Goal: Task Accomplishment & Management: Manage account settings

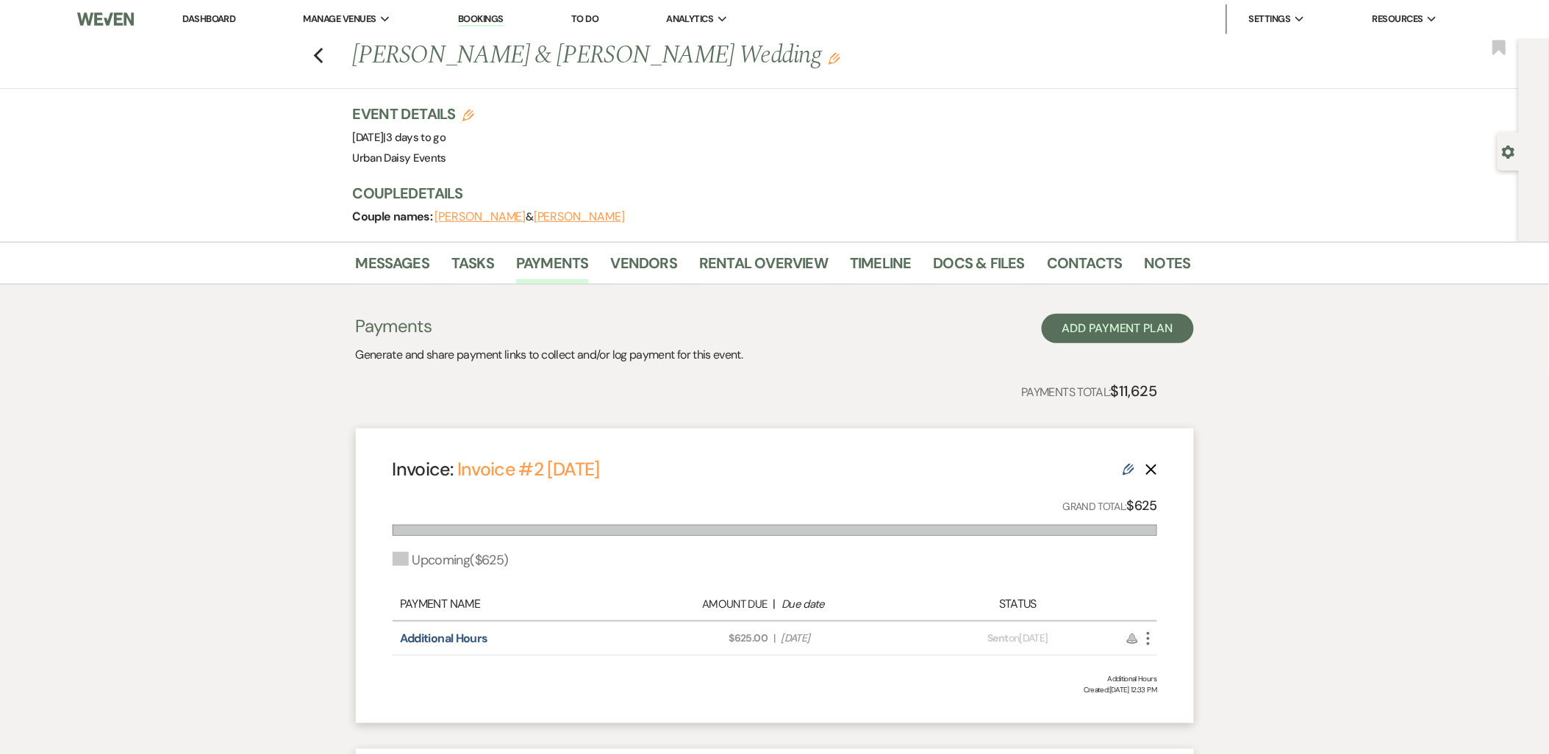
click at [192, 24] on link "Dashboard" at bounding box center [208, 18] width 53 height 12
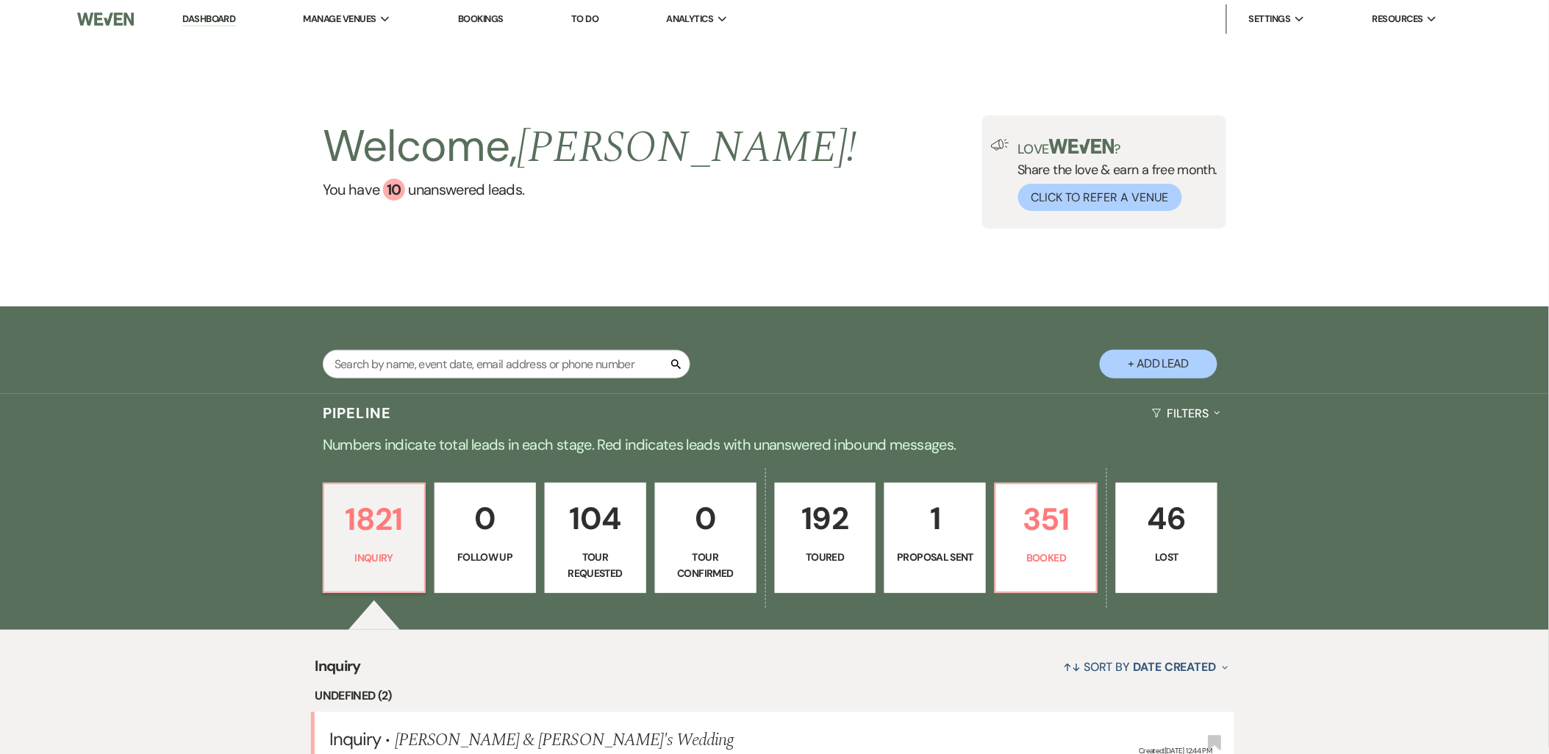
click at [429, 500] on div "1821 Inquiry 0 Follow Up 104 Tour Requested 0 Tour Confirmed 192 Toured 1 Propo…" at bounding box center [775, 547] width 1059 height 165
click at [790, 534] on div "1821 Inquiry 0 Follow Up 104 Tour Requested 0 Tour Confirmed 192 Toured 1 Propo…" at bounding box center [775, 547] width 1059 height 165
click at [690, 518] on div "1821 Inquiry 0 Follow Up 104 Tour Requested 0 Tour Confirmed 192 Toured 1 Propo…" at bounding box center [775, 547] width 1059 height 165
click at [589, 648] on div "↑↓ Sort By Date Created Expand" at bounding box center [797, 667] width 873 height 39
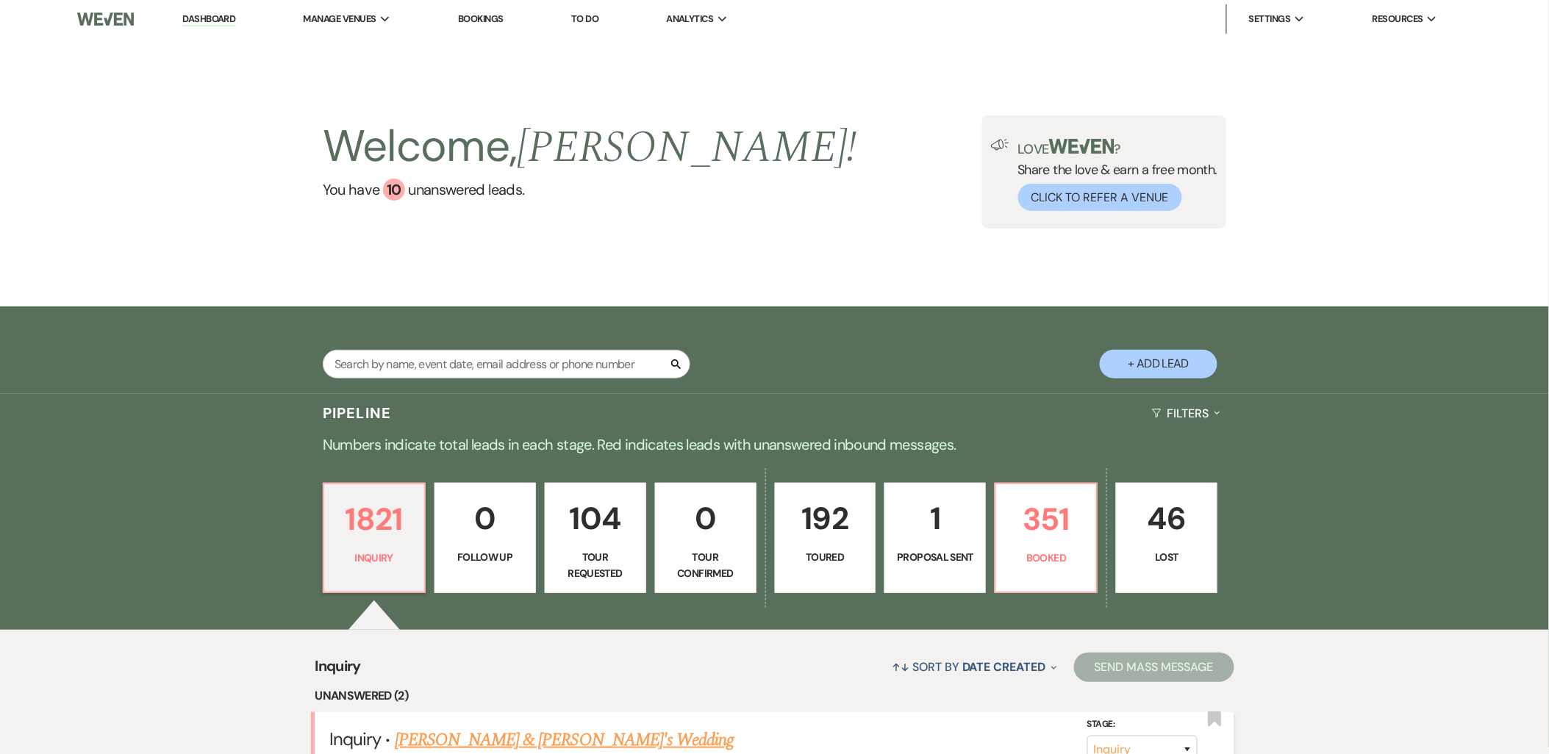
scroll to position [163, 0]
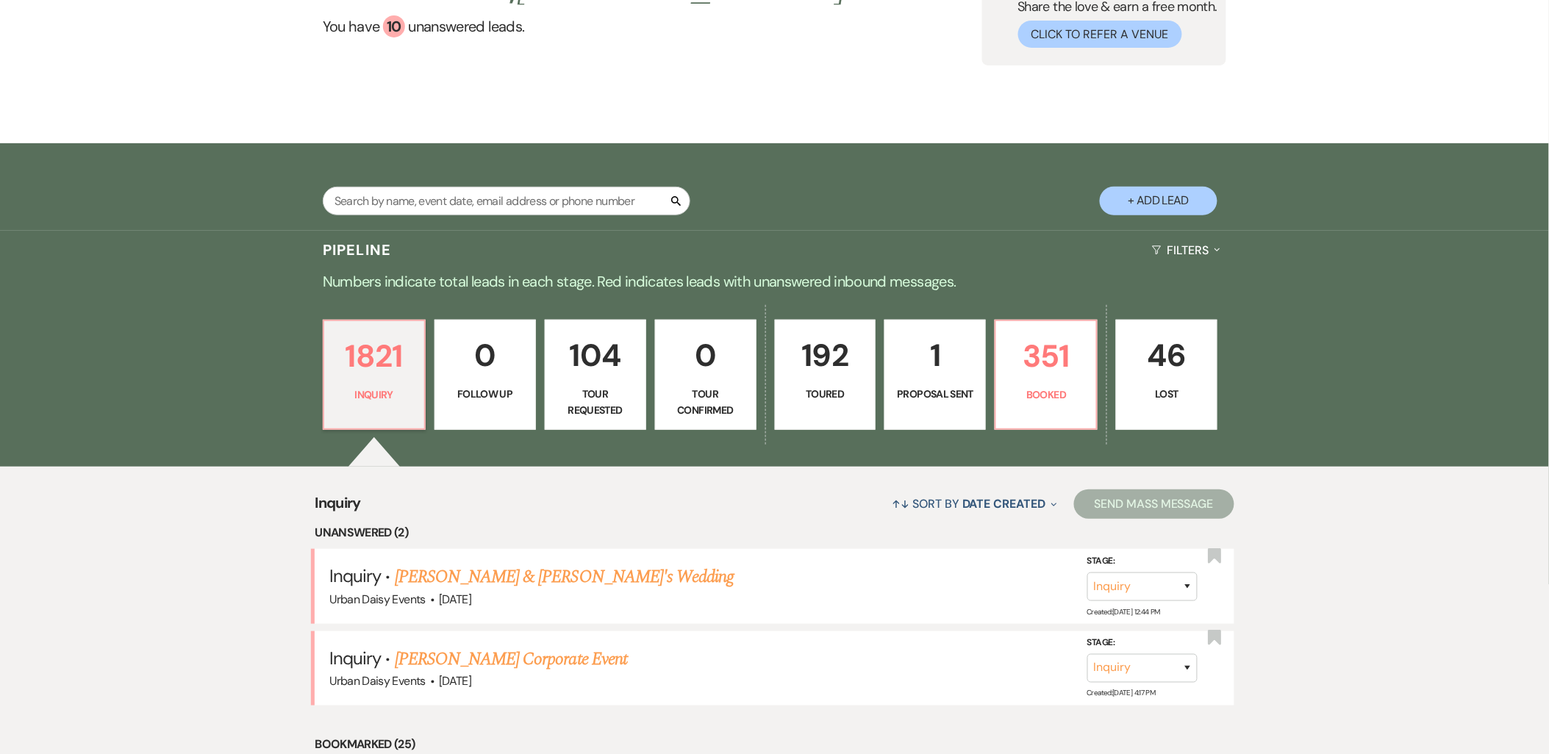
click at [501, 582] on link "[PERSON_NAME] & [PERSON_NAME]'s Wedding" at bounding box center [565, 577] width 340 height 26
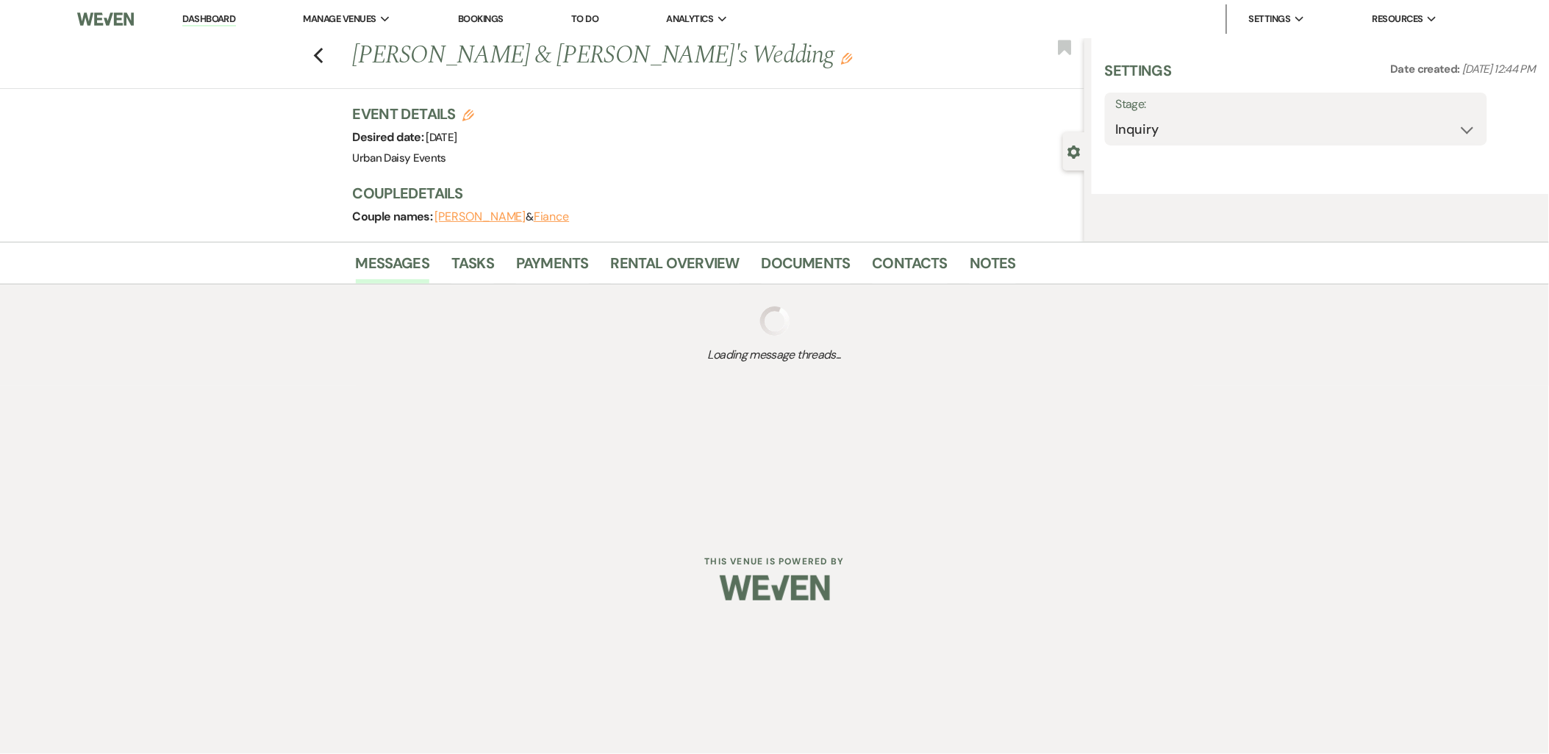
select select "5"
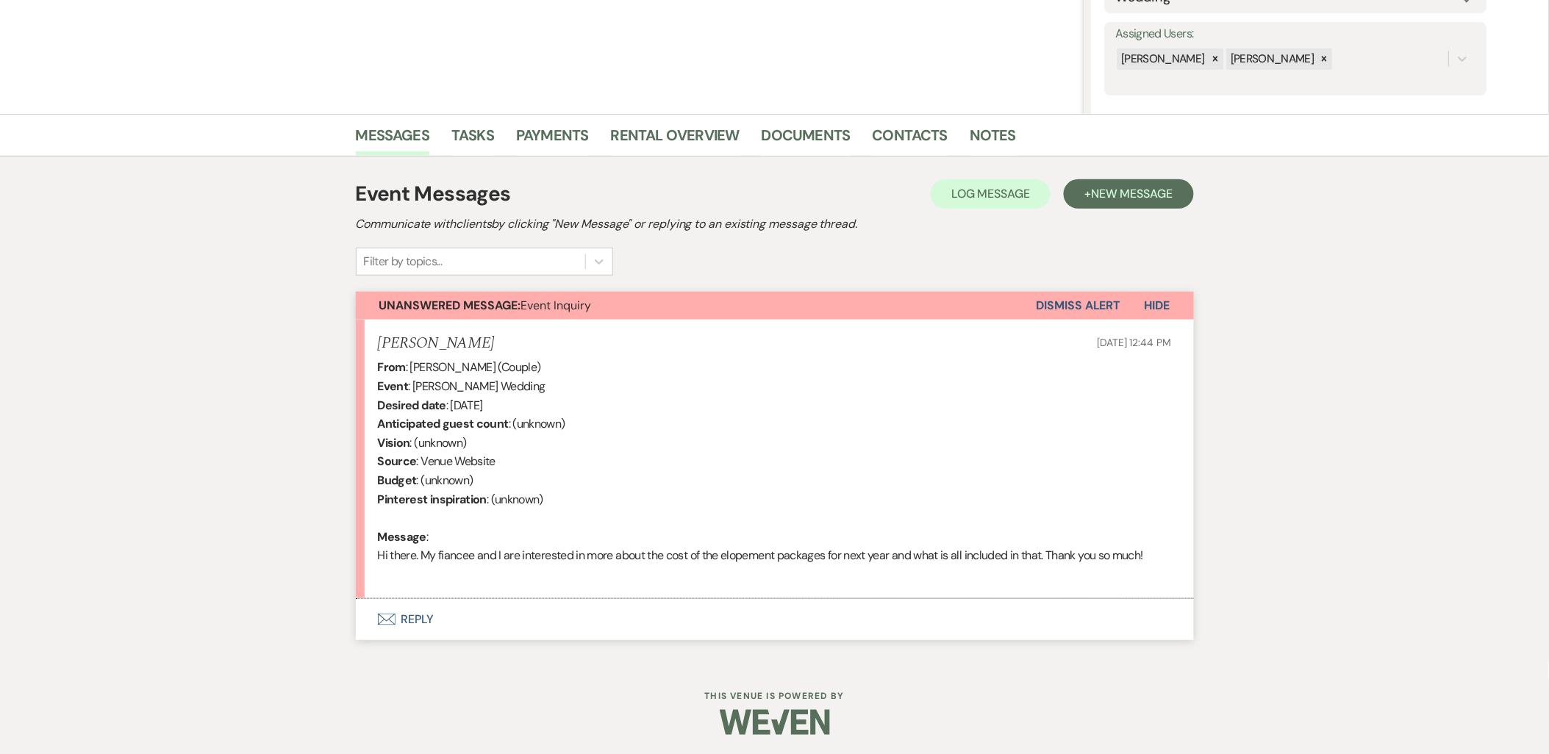
scroll to position [258, 0]
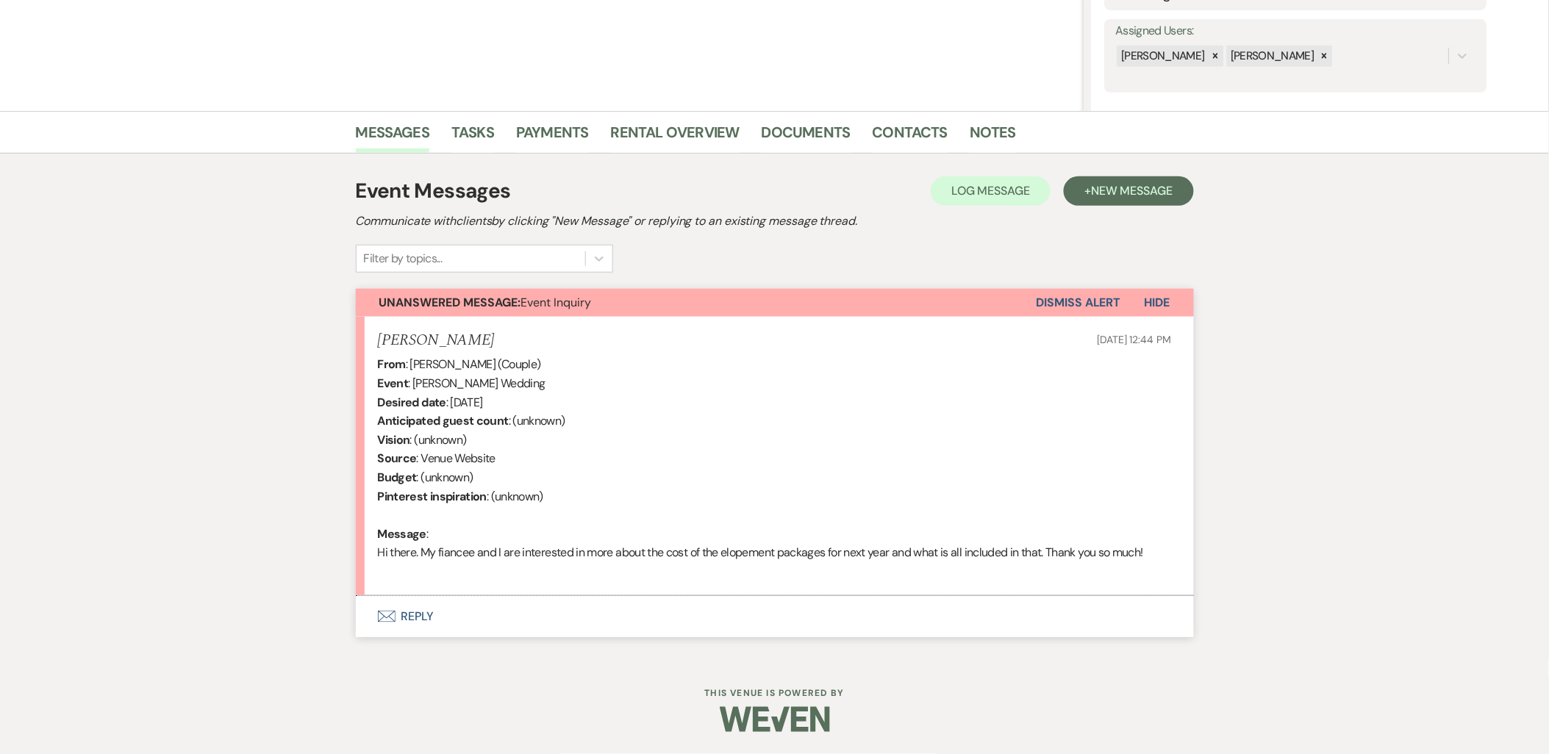
click at [404, 627] on button "Envelope Reply" at bounding box center [775, 616] width 838 height 41
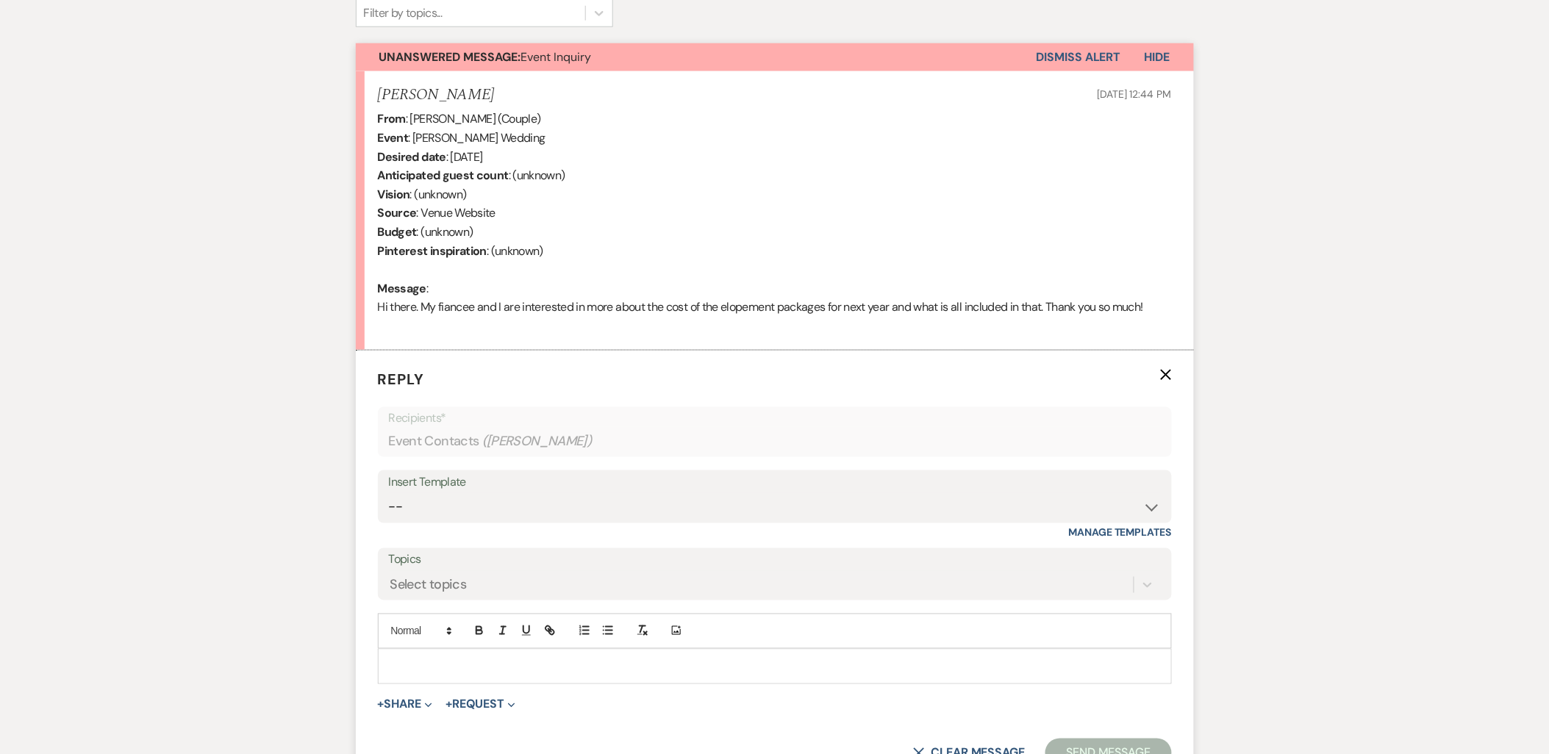
scroll to position [538, 0]
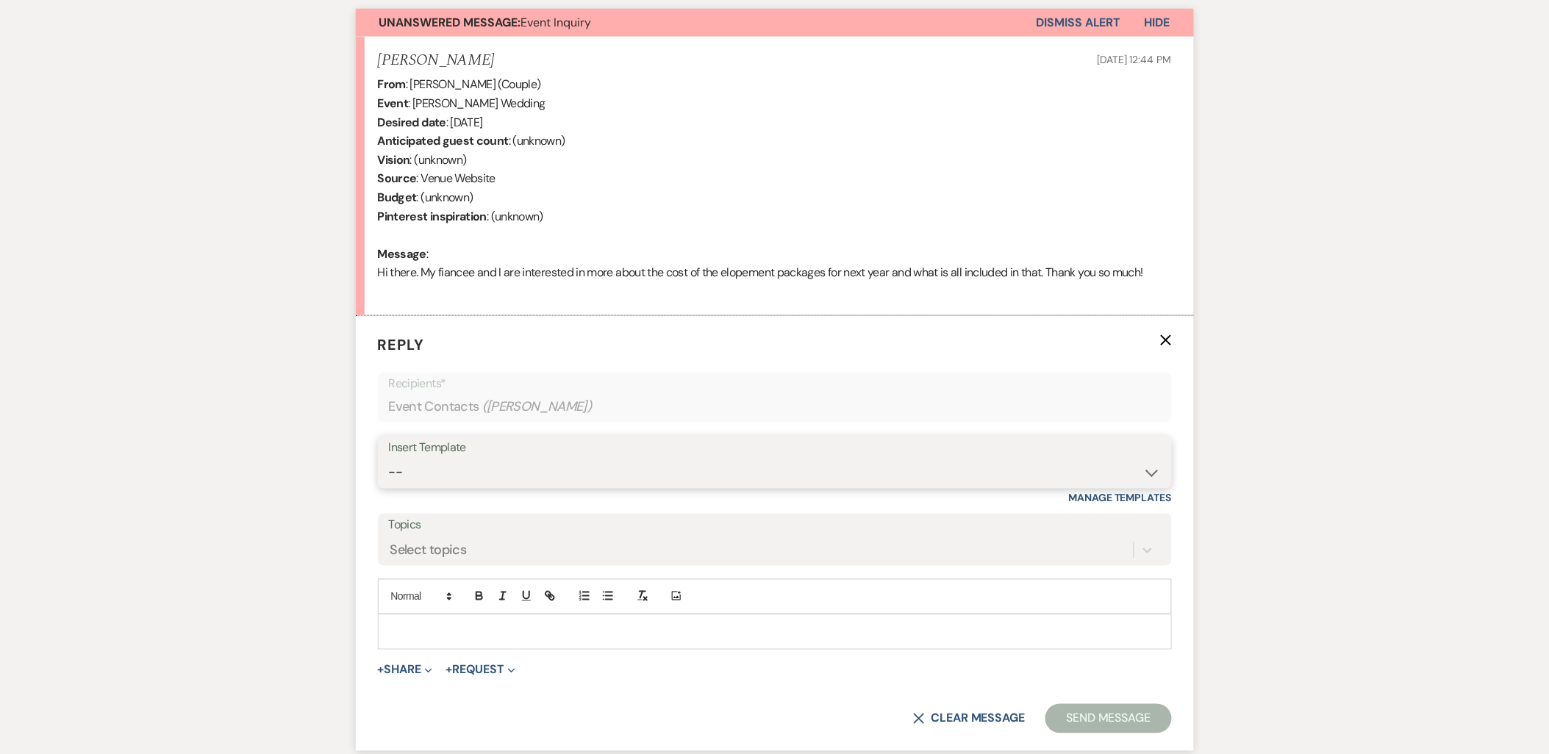
click at [441, 465] on select "-- Payment Past Due Rental Agreement and First Payment Urban Daisy Initial Resp…" at bounding box center [775, 473] width 772 height 29
select select "3546"
click at [389, 459] on select "-- Payment Past Due Rental Agreement and First Payment Urban Daisy Initial Resp…" at bounding box center [775, 473] width 772 height 29
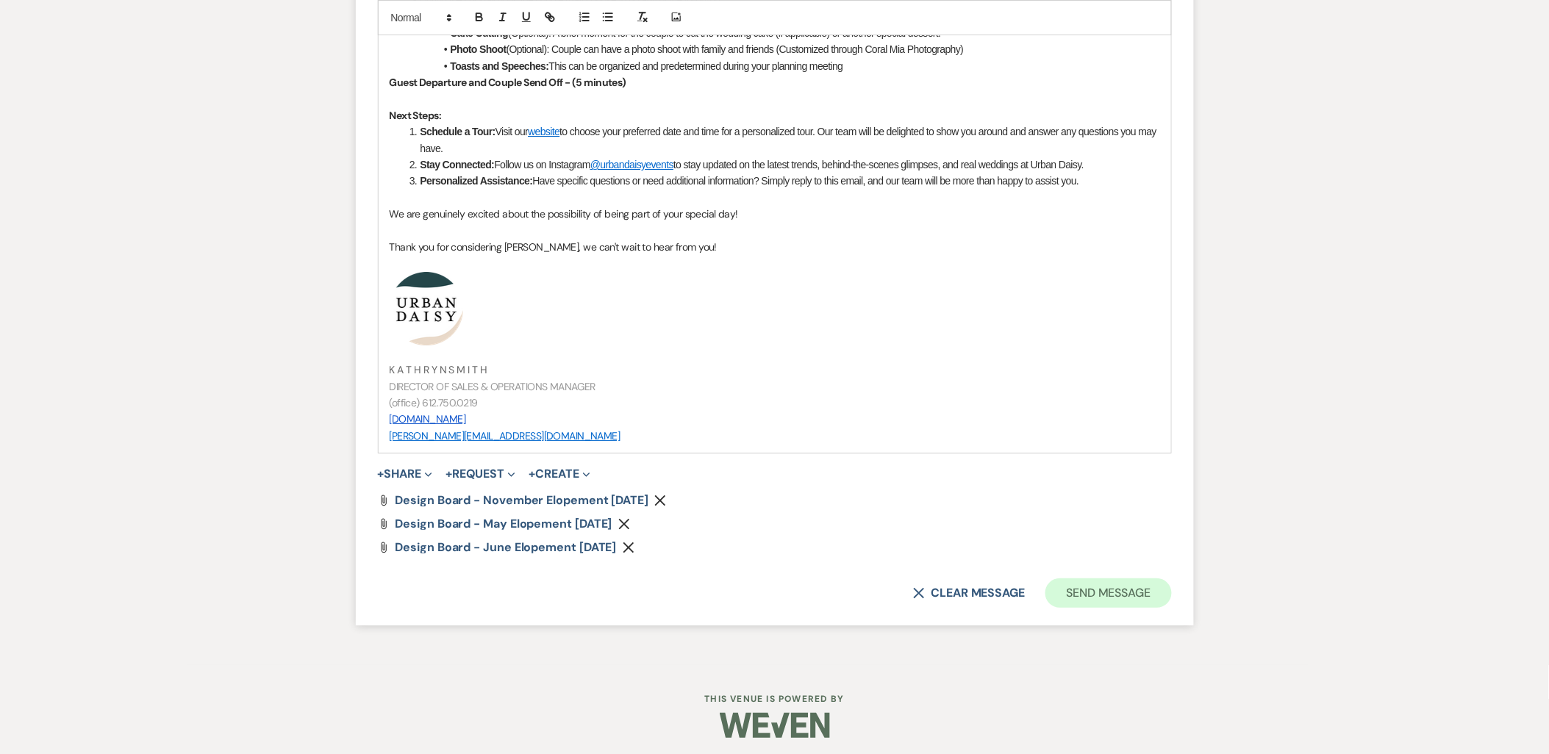
scroll to position [1735, 0]
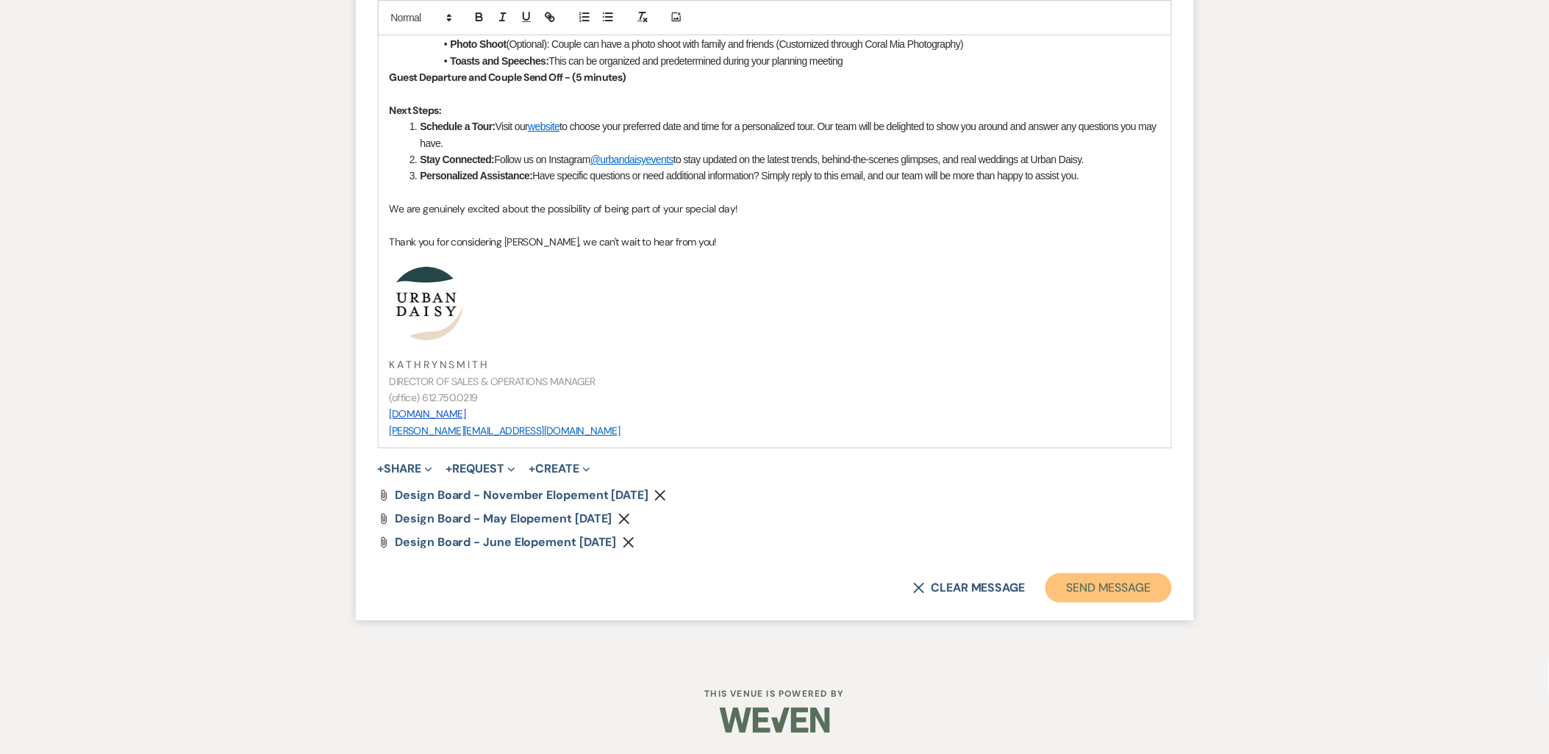
click at [1119, 579] on button "Send Message" at bounding box center [1108, 587] width 126 height 29
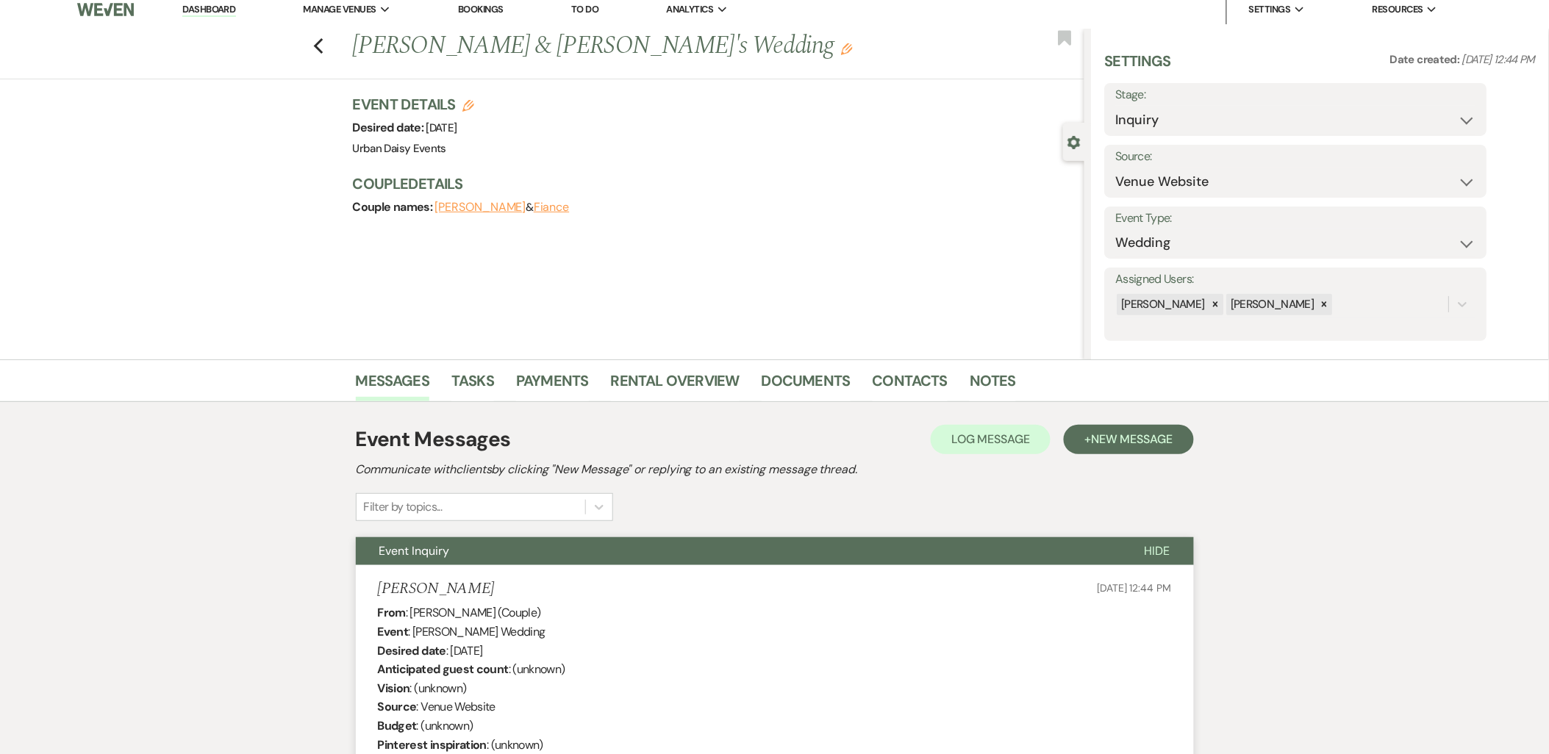
scroll to position [0, 0]
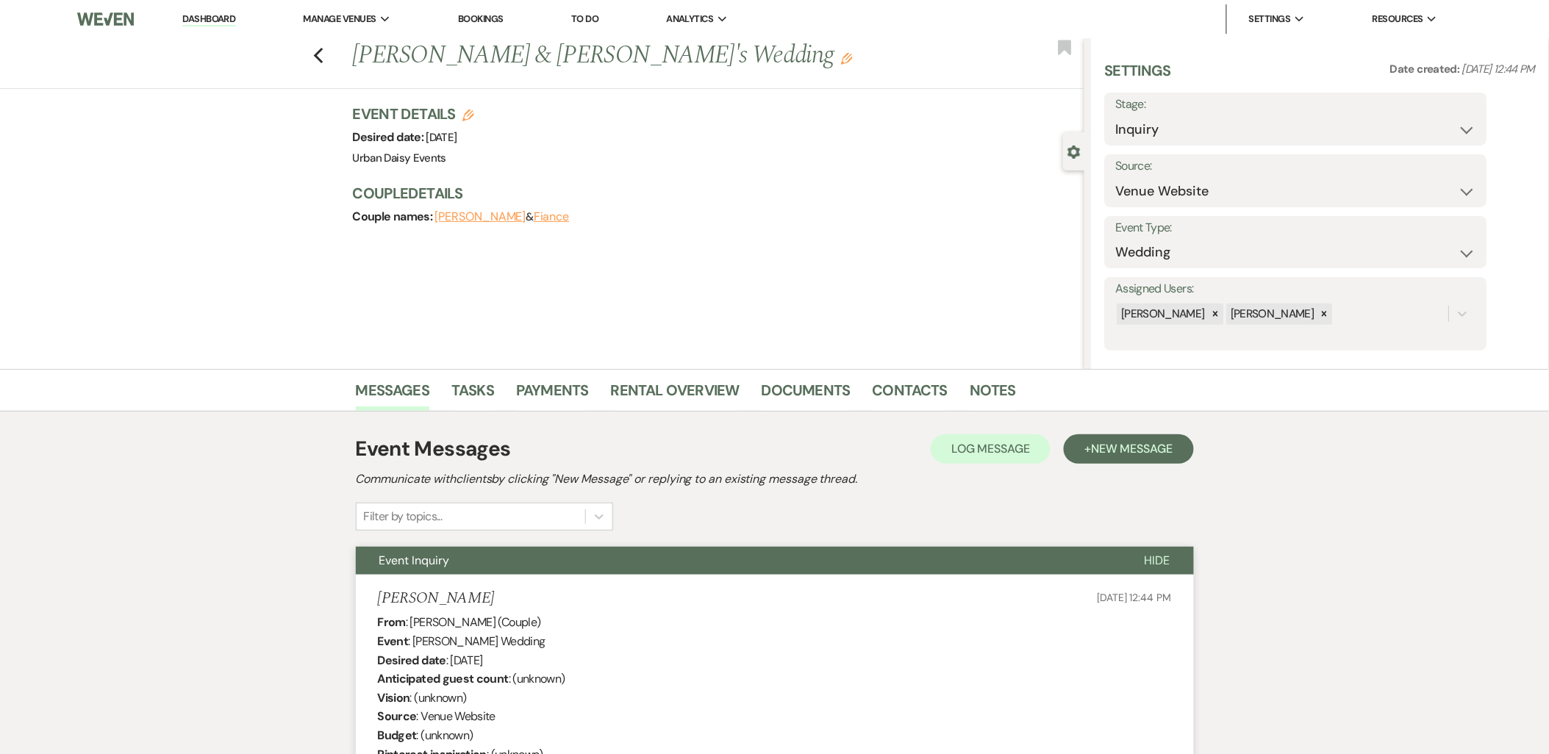
click at [204, 22] on link "Dashboard" at bounding box center [208, 19] width 53 height 14
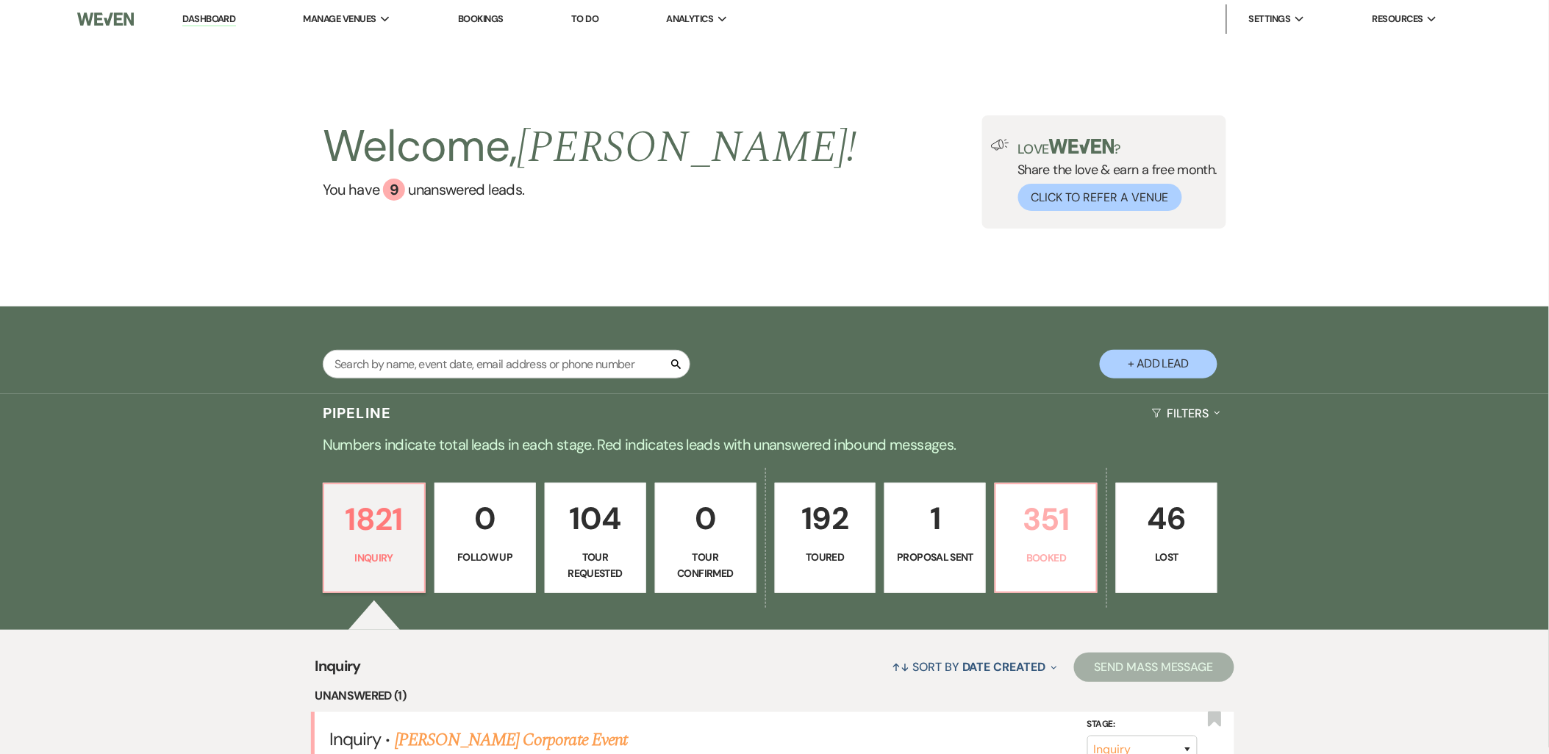
click at [1037, 570] on link "351 Booked" at bounding box center [1046, 538] width 103 height 110
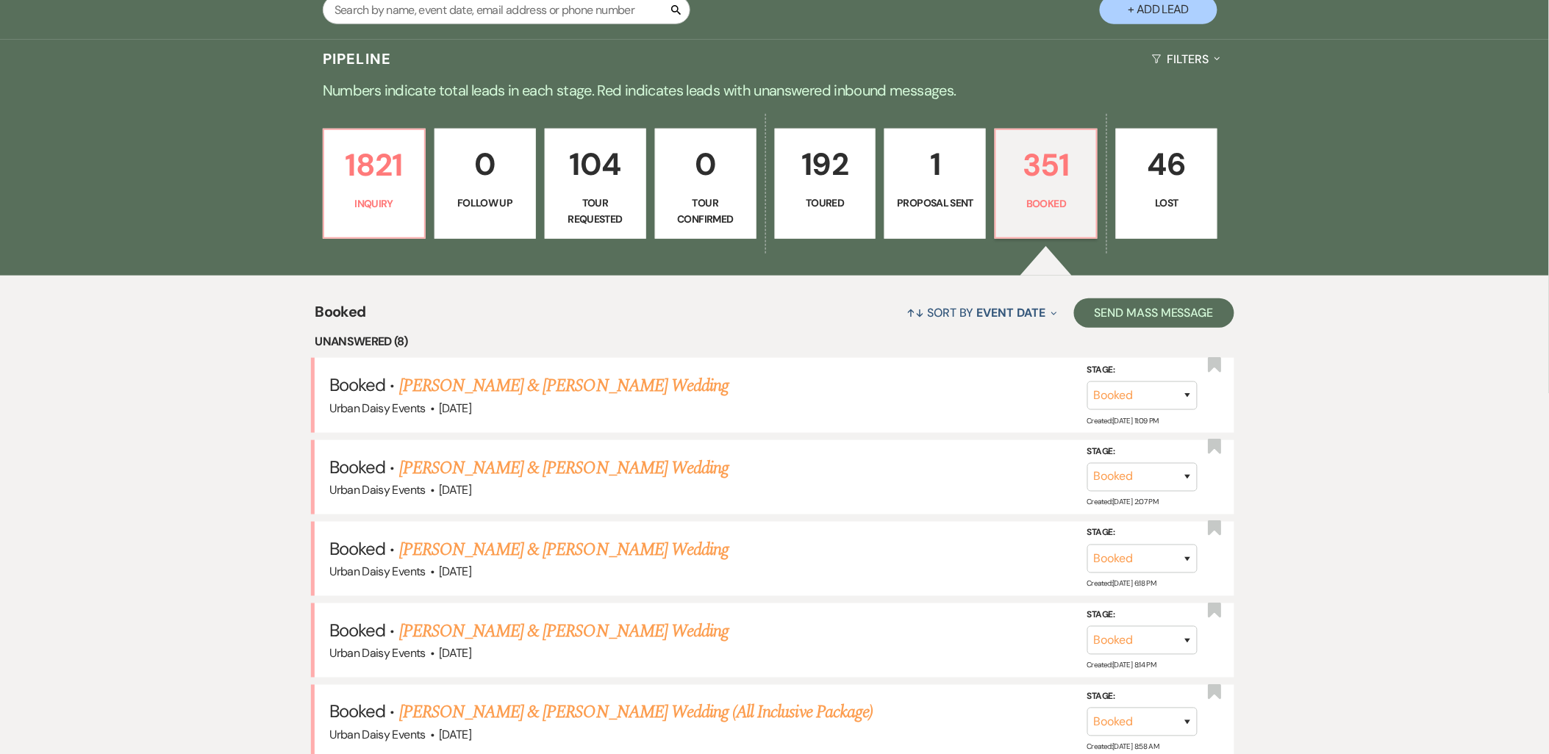
scroll to position [384, 0]
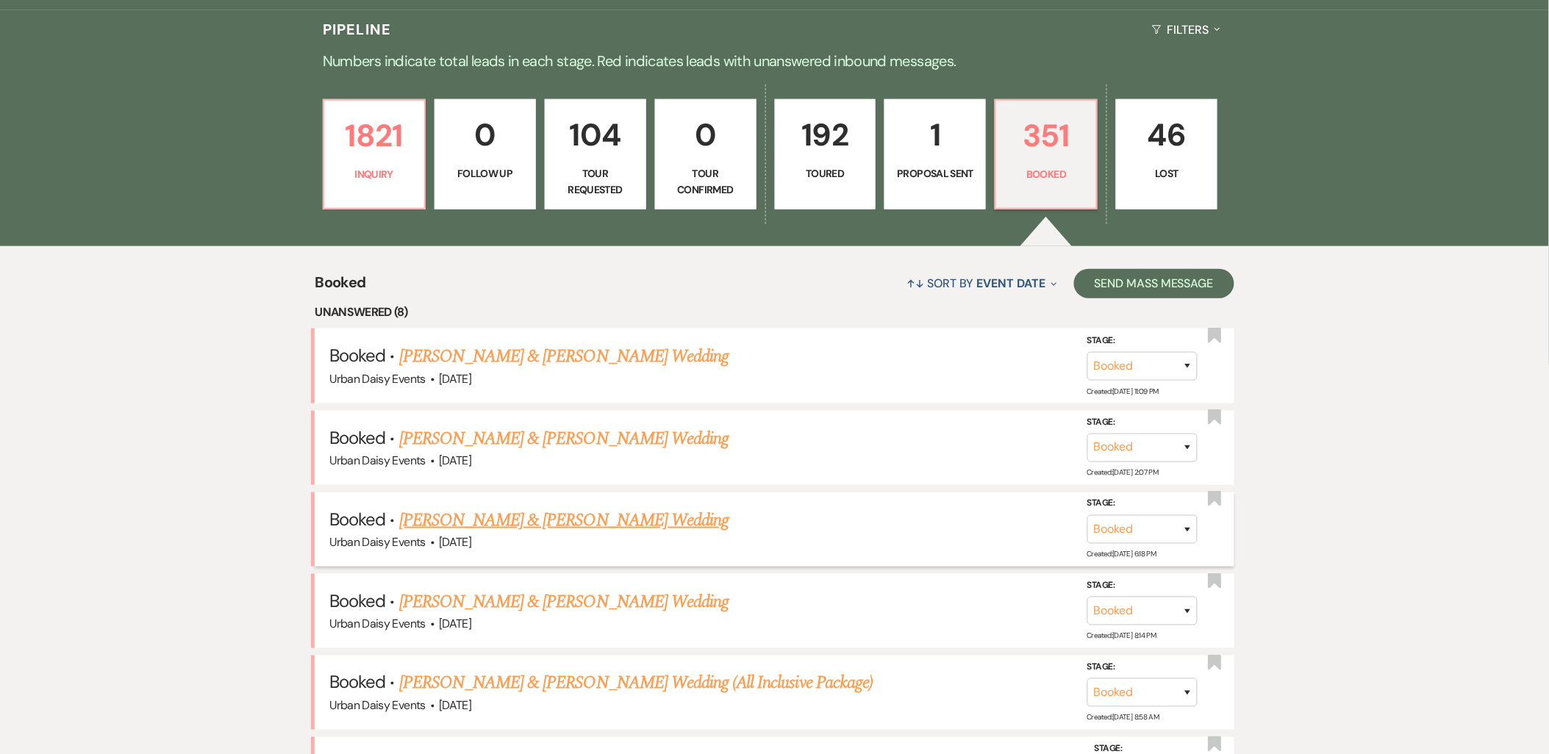
click at [425, 523] on link "[PERSON_NAME] & [PERSON_NAME] Wedding" at bounding box center [563, 520] width 329 height 26
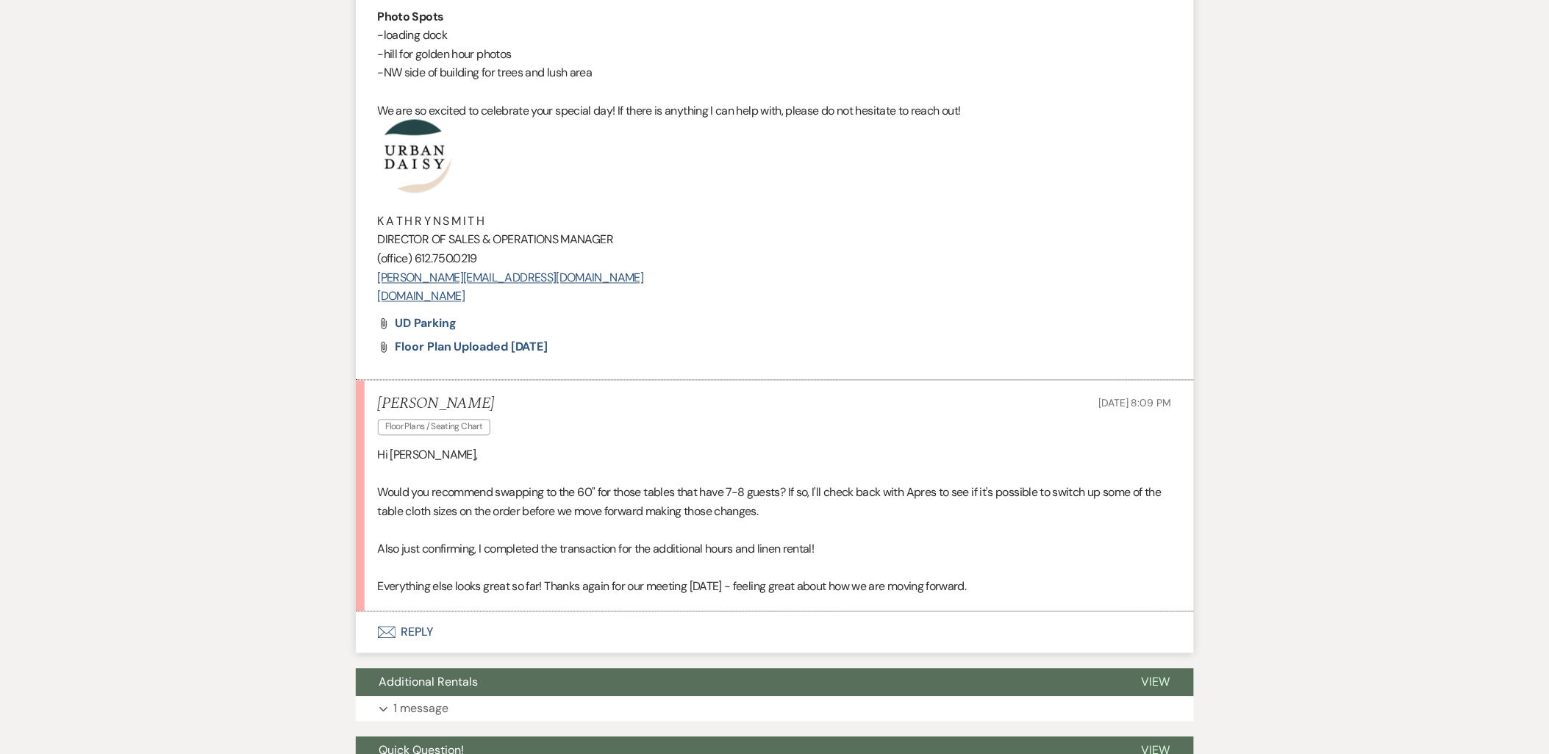
scroll to position [817, 0]
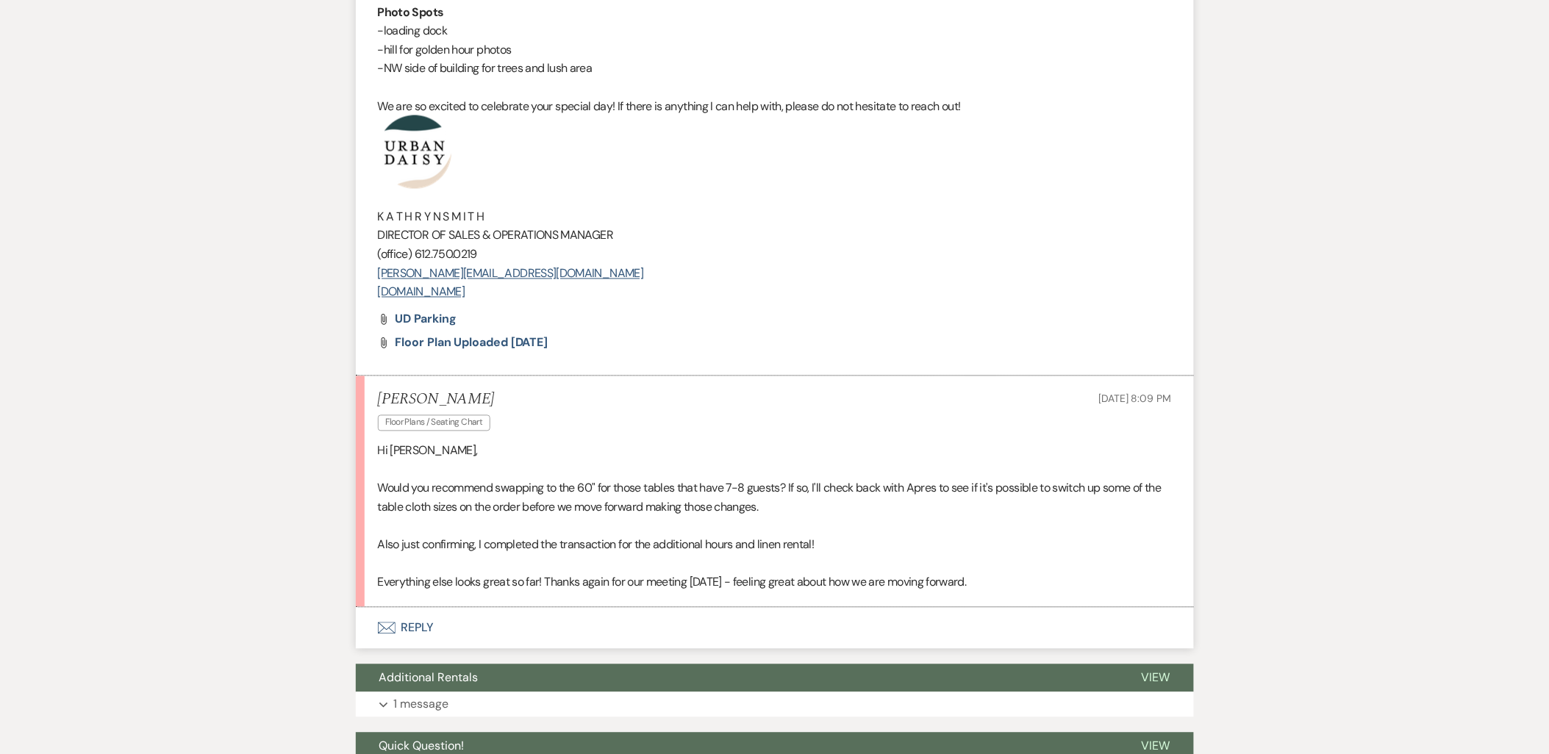
click at [962, 520] on p at bounding box center [775, 526] width 794 height 19
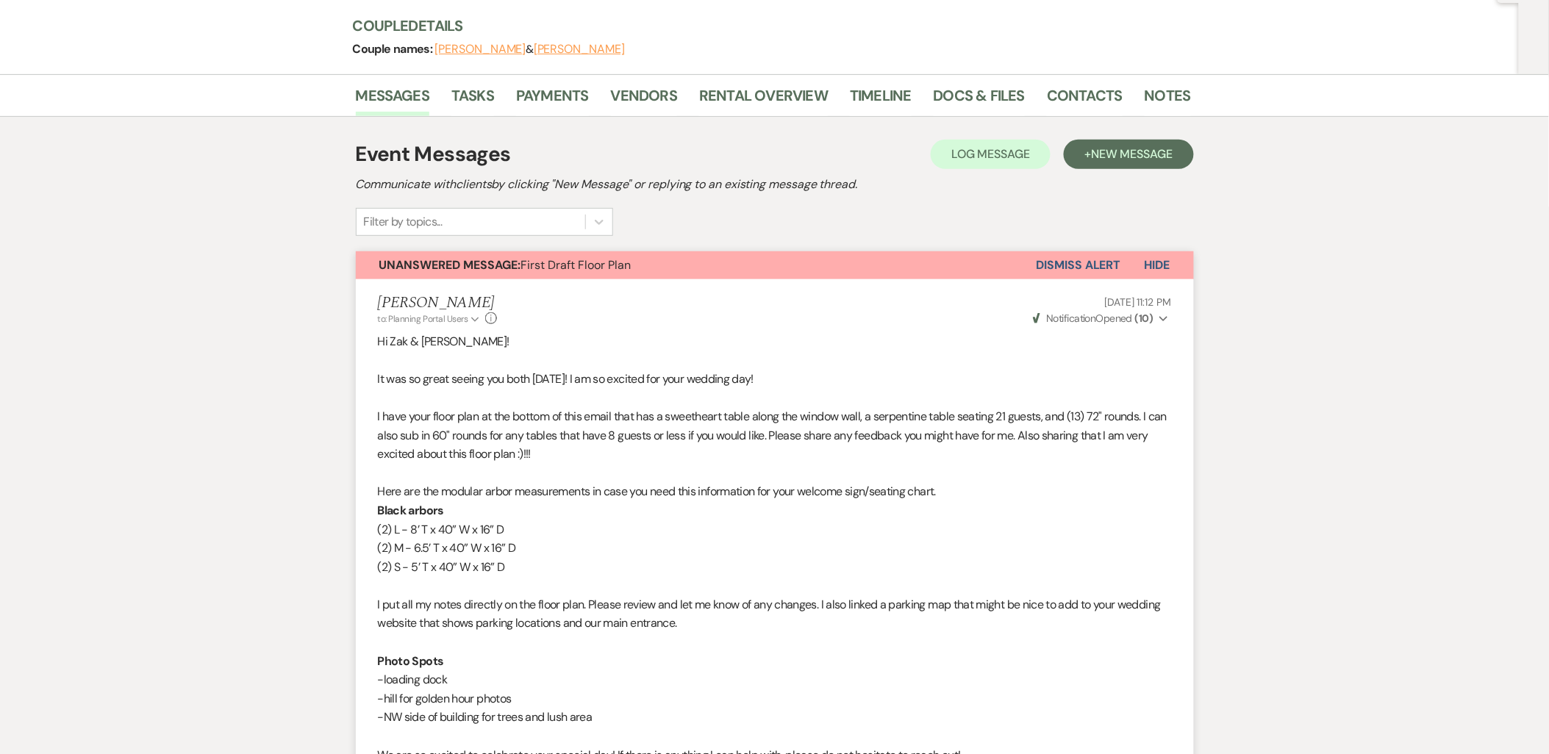
scroll to position [0, 0]
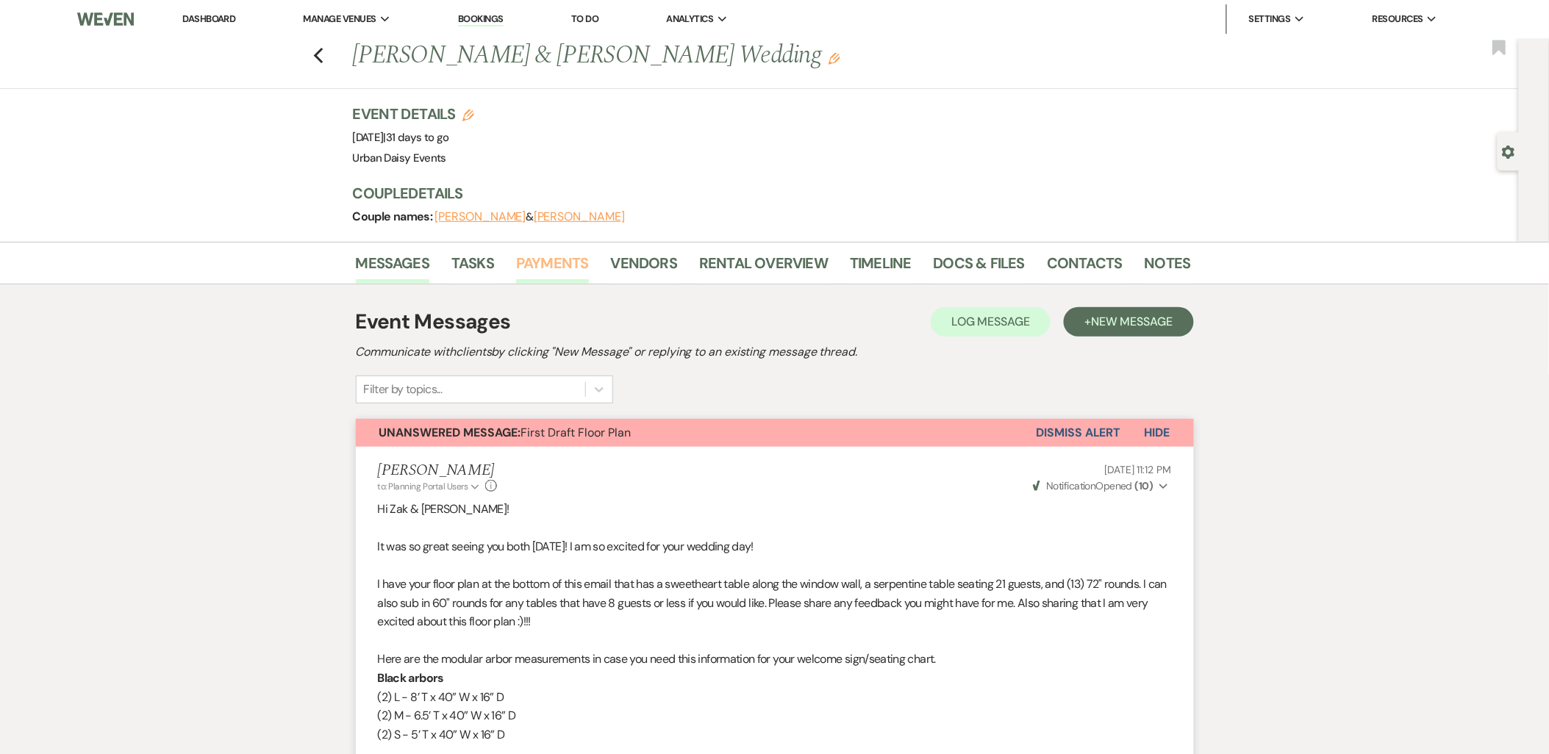
click at [553, 268] on link "Payments" at bounding box center [552, 267] width 73 height 32
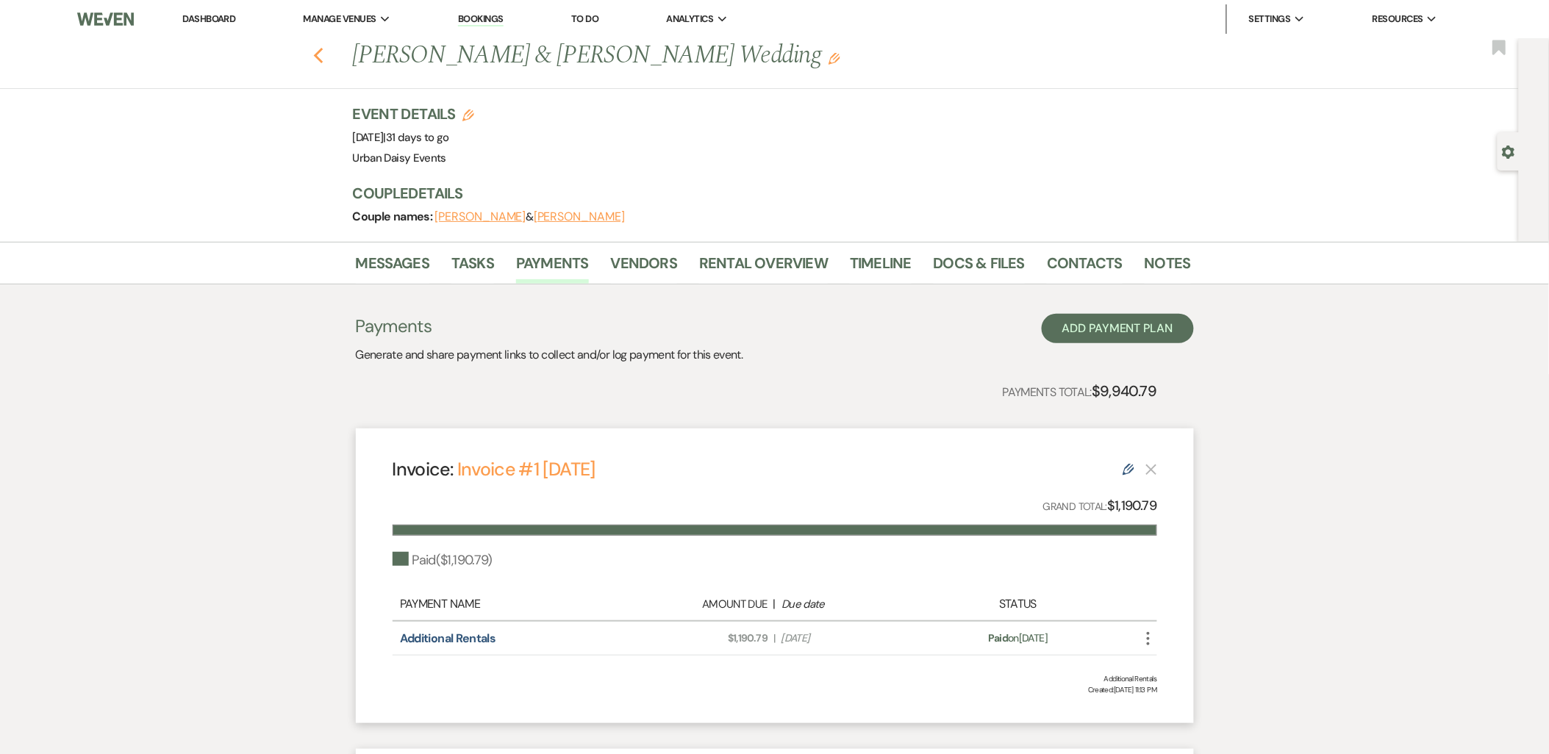
click at [320, 51] on icon "Previous" at bounding box center [318, 56] width 11 height 18
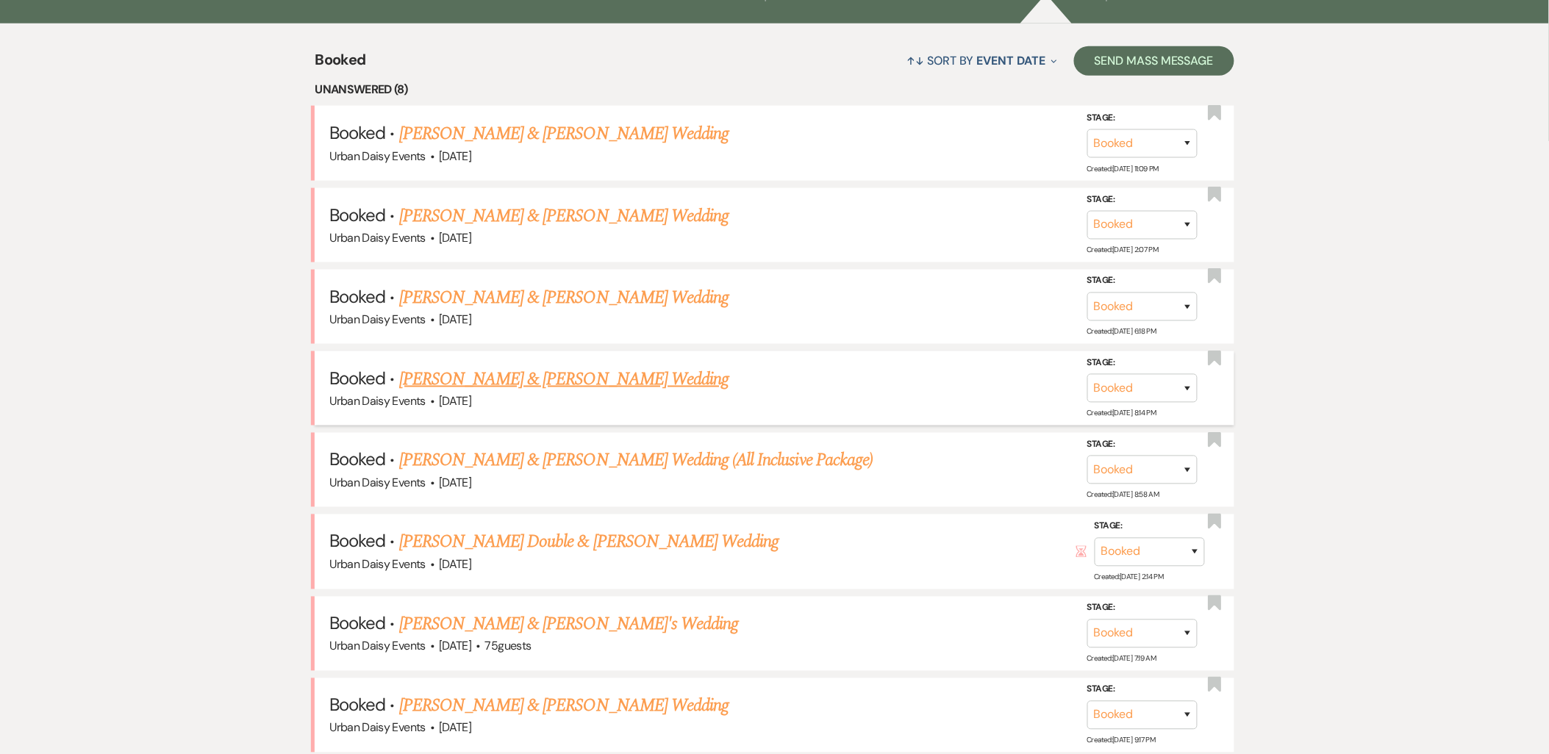
scroll to position [629, 0]
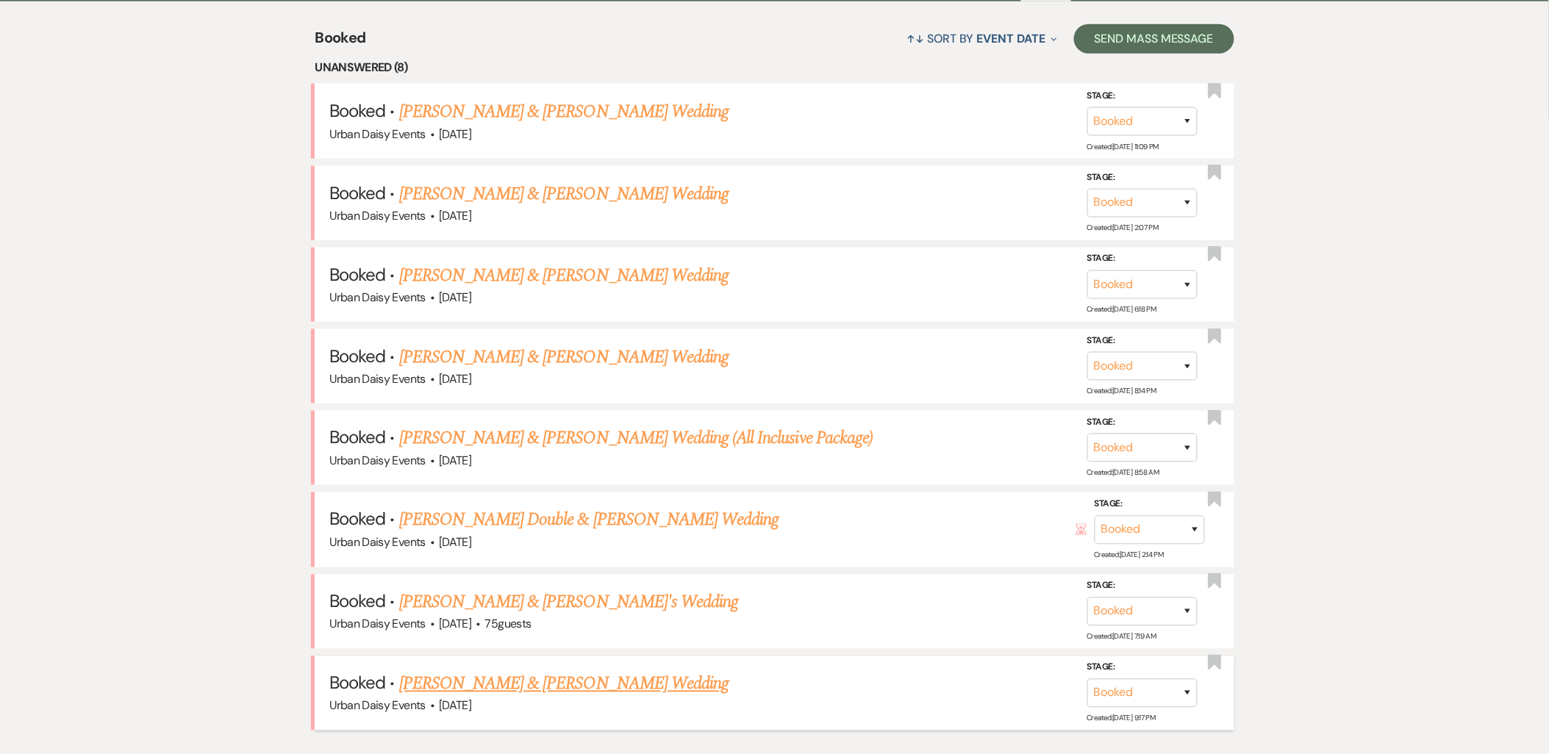
click at [494, 686] on link "[PERSON_NAME] & [PERSON_NAME] Wedding" at bounding box center [563, 684] width 329 height 26
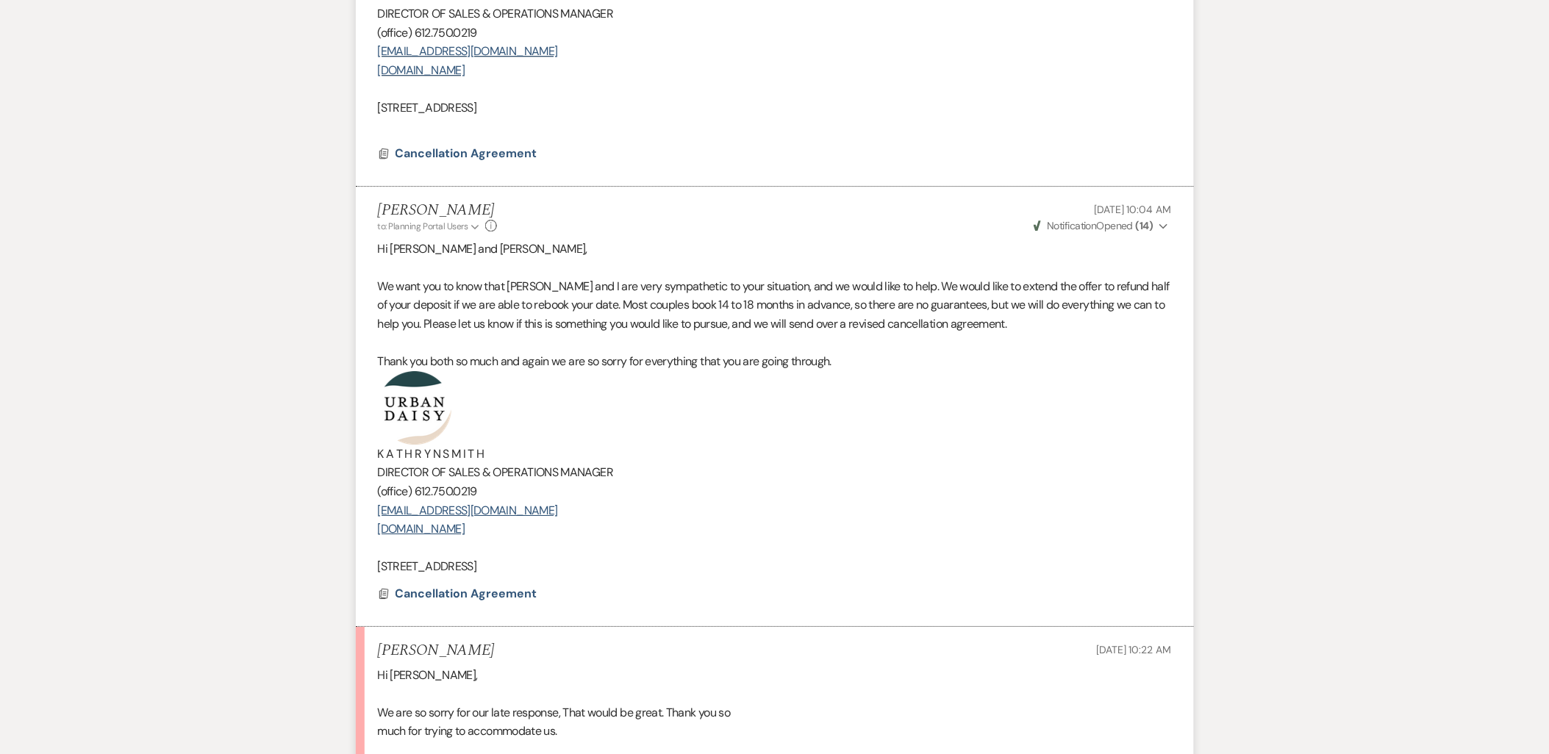
scroll to position [1797, 0]
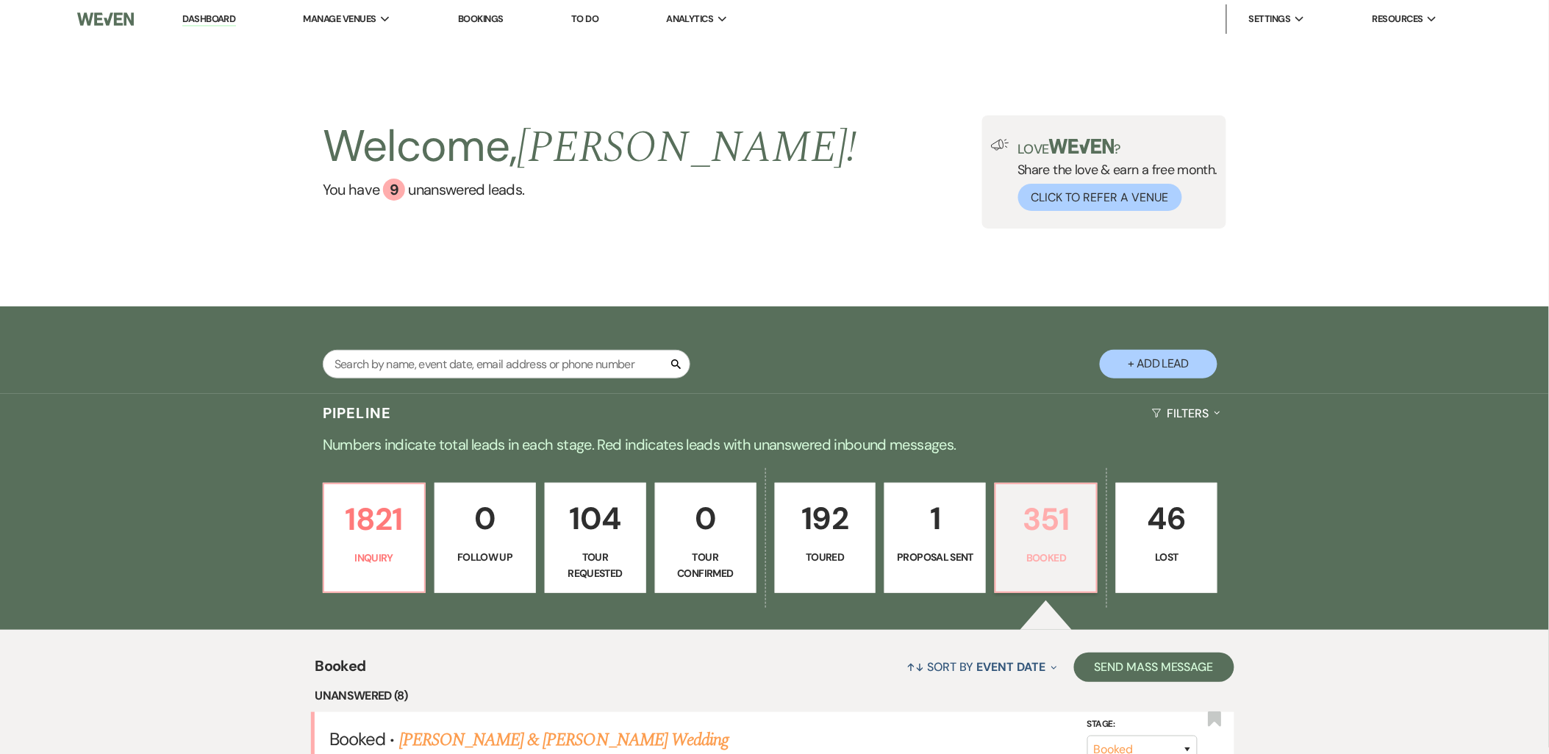
click at [1046, 557] on p "Booked" at bounding box center [1046, 558] width 82 height 16
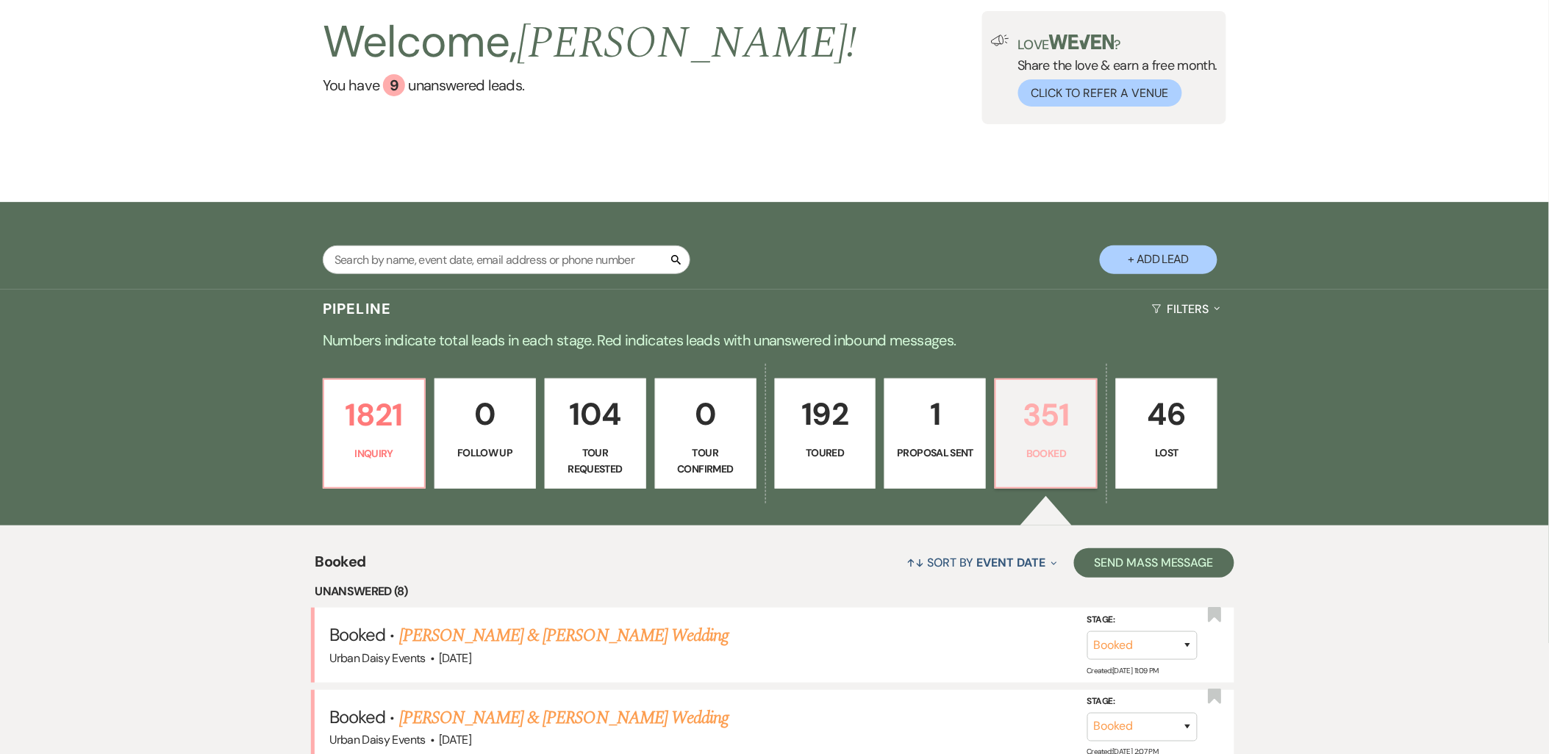
scroll to position [326, 0]
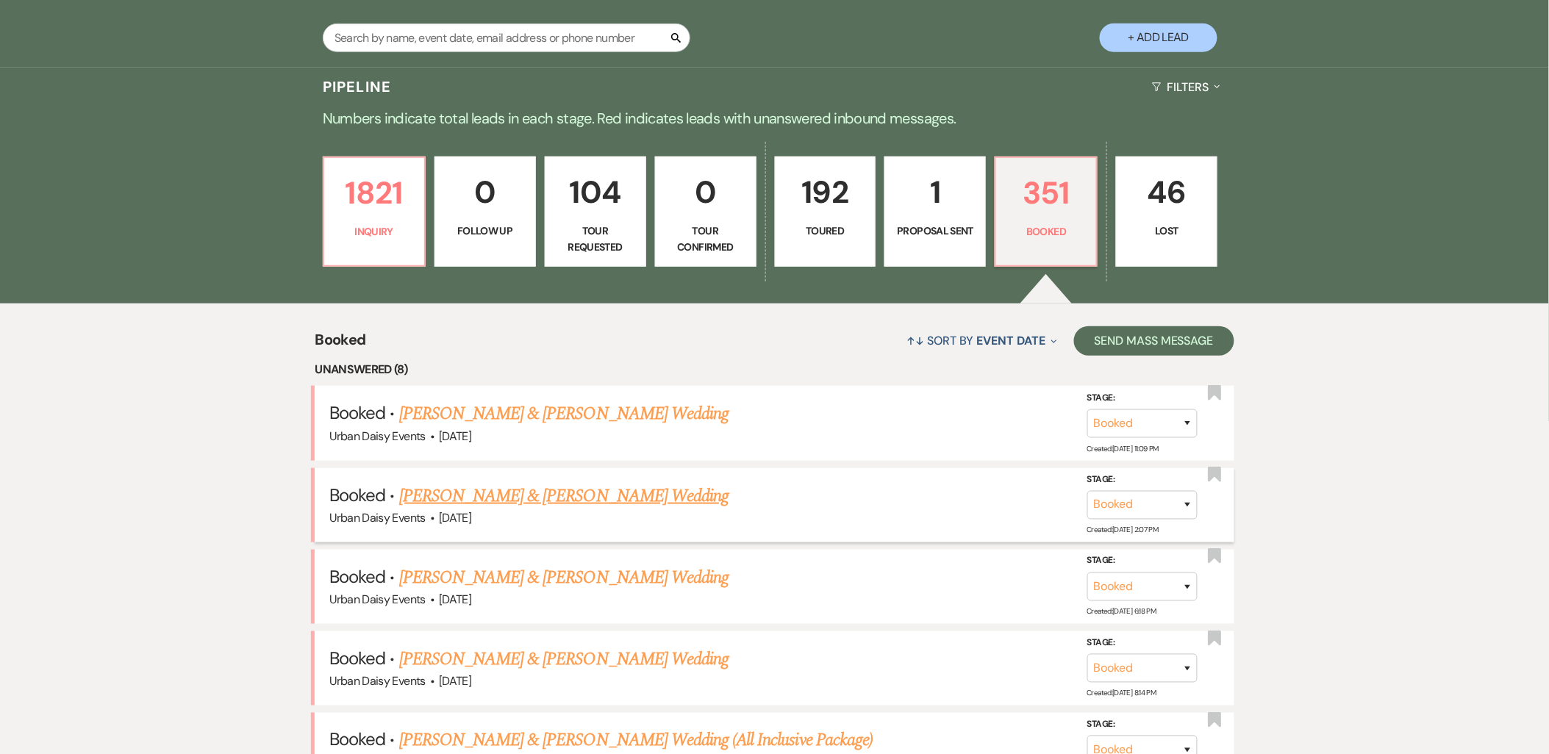
click at [643, 501] on link "[PERSON_NAME] & [PERSON_NAME] Wedding" at bounding box center [563, 496] width 329 height 26
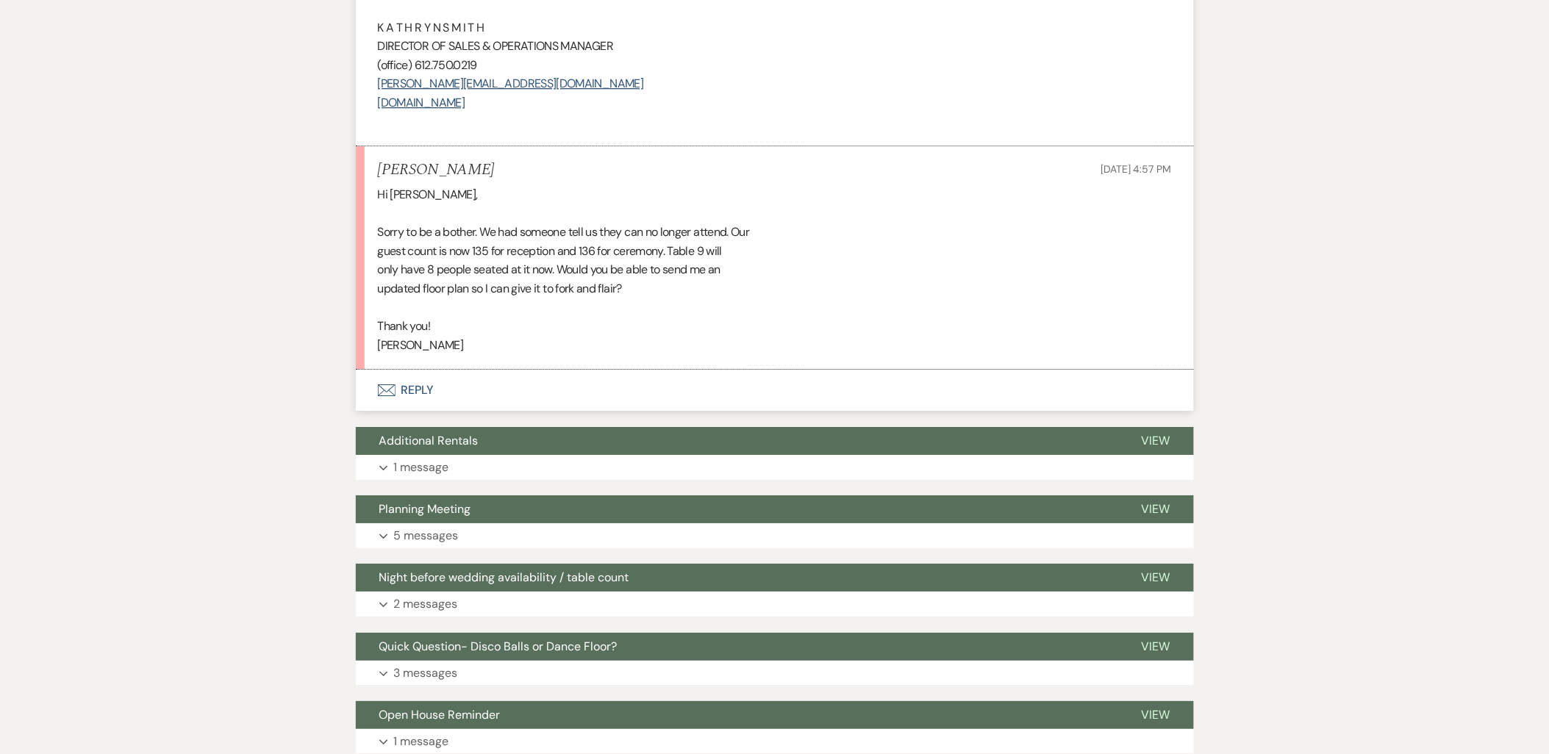
scroll to position [3593, 0]
